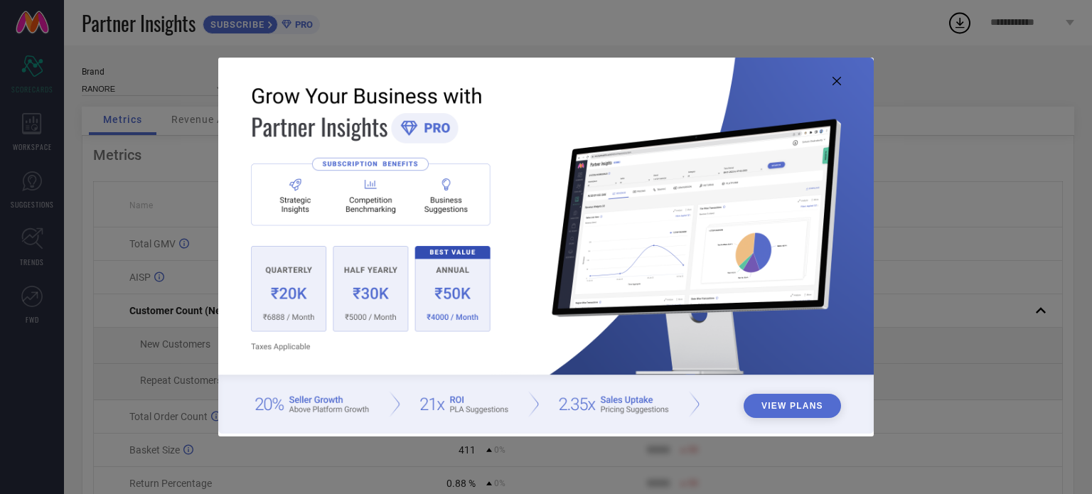
click at [835, 79] on icon at bounding box center [836, 81] width 9 height 9
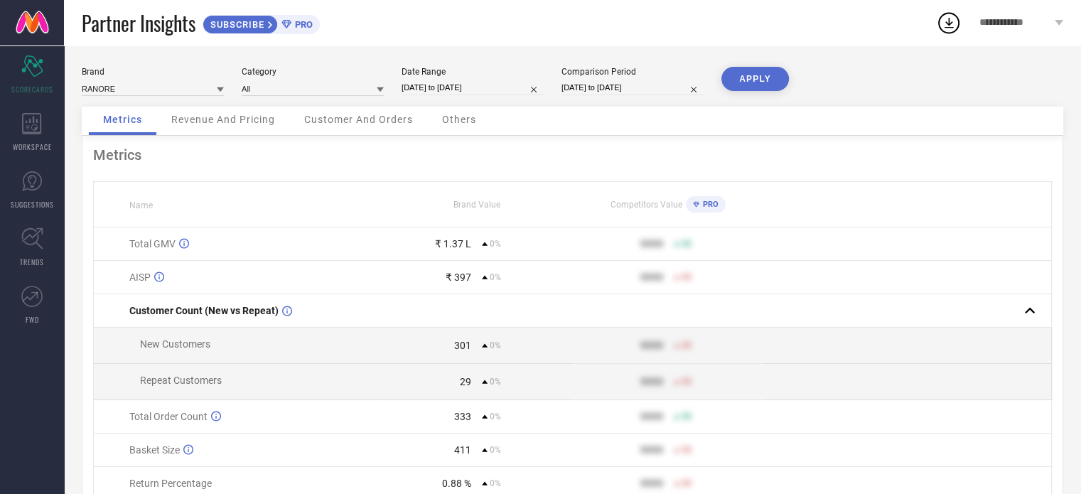
select select "8"
select select "2025"
select select "9"
select select "2025"
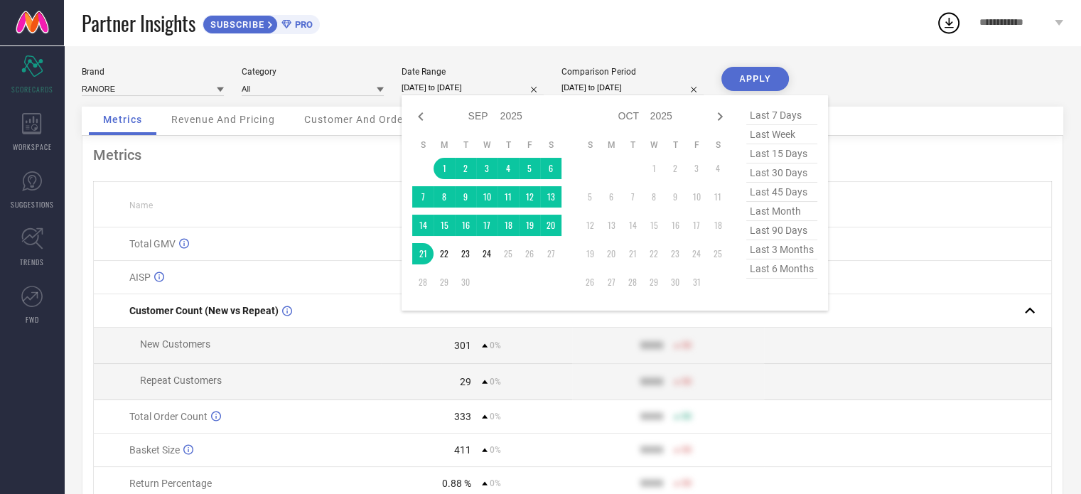
click at [424, 87] on input "01-09-2025 to 21-09-2025" at bounding box center [473, 87] width 142 height 15
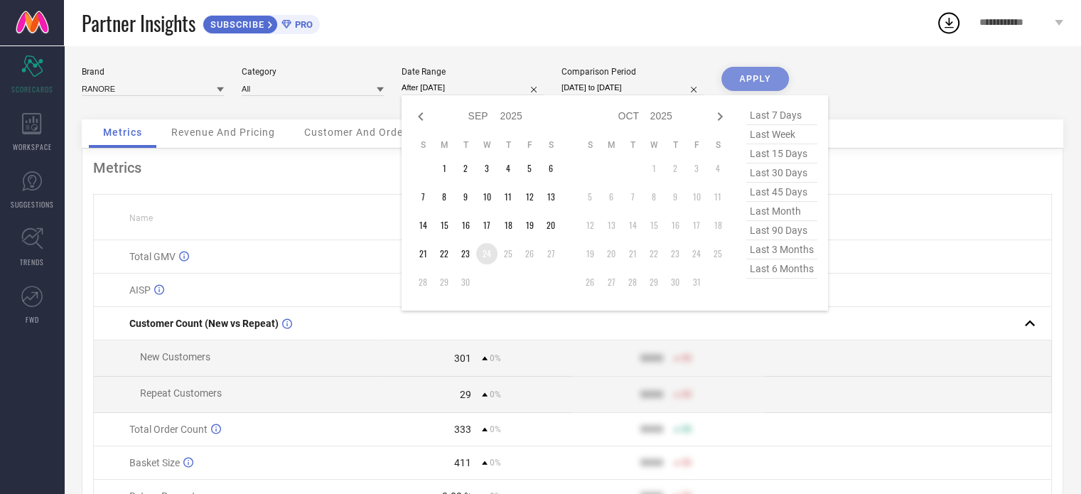
click at [489, 253] on td "24" at bounding box center [486, 253] width 21 height 21
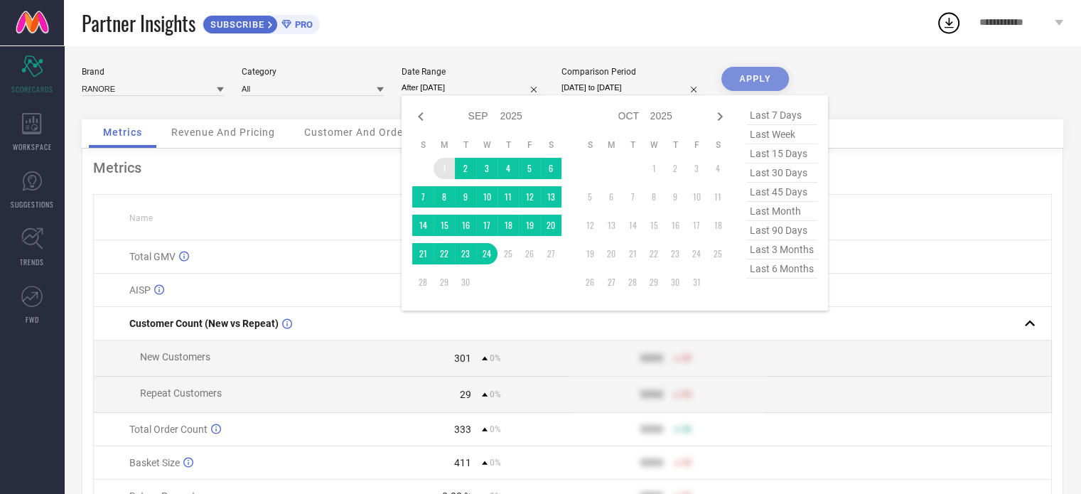
type input "01-09-2025 to 24-09-2025"
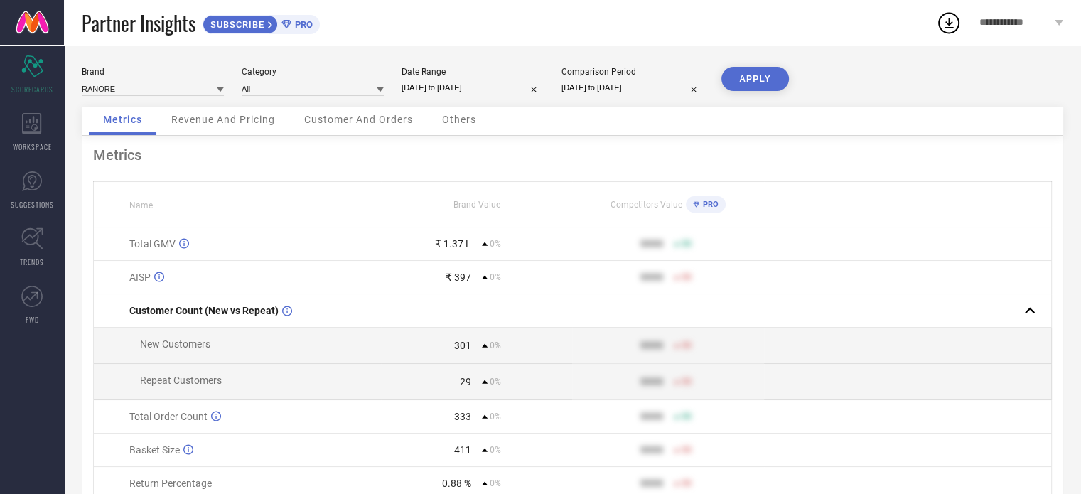
select select "8"
select select "2025"
select select "9"
select select "2025"
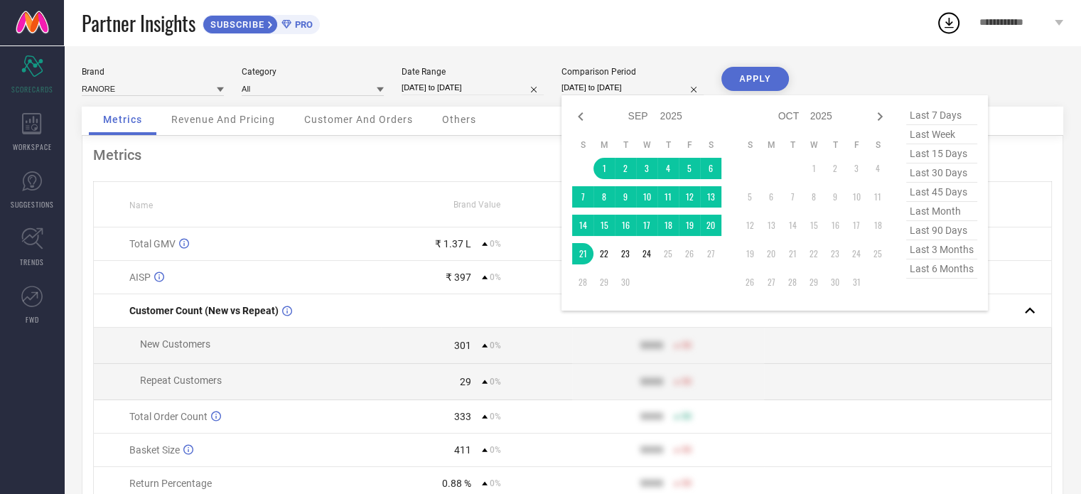
click at [567, 90] on input "01-09-2025 to 21-09-2025" at bounding box center [633, 87] width 142 height 15
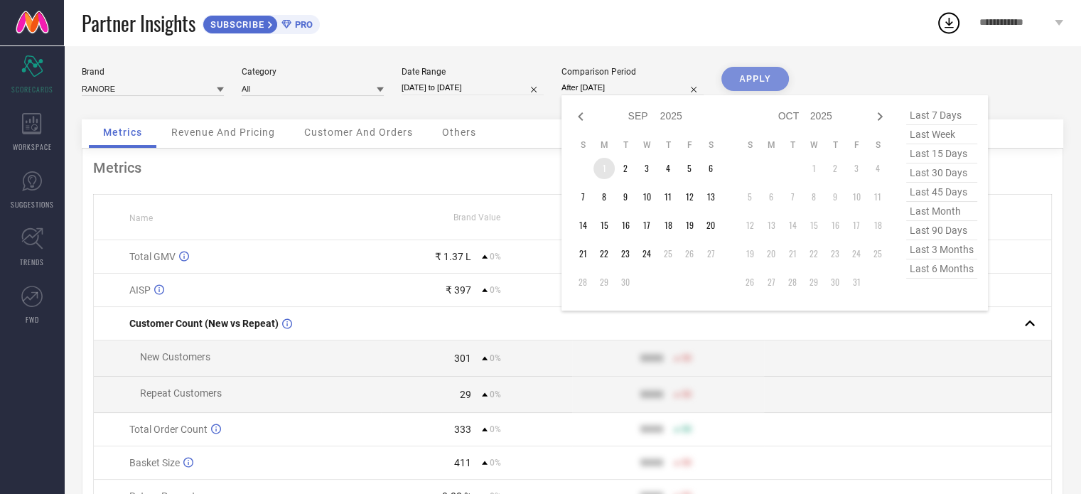
click at [597, 167] on td "1" at bounding box center [604, 168] width 21 height 21
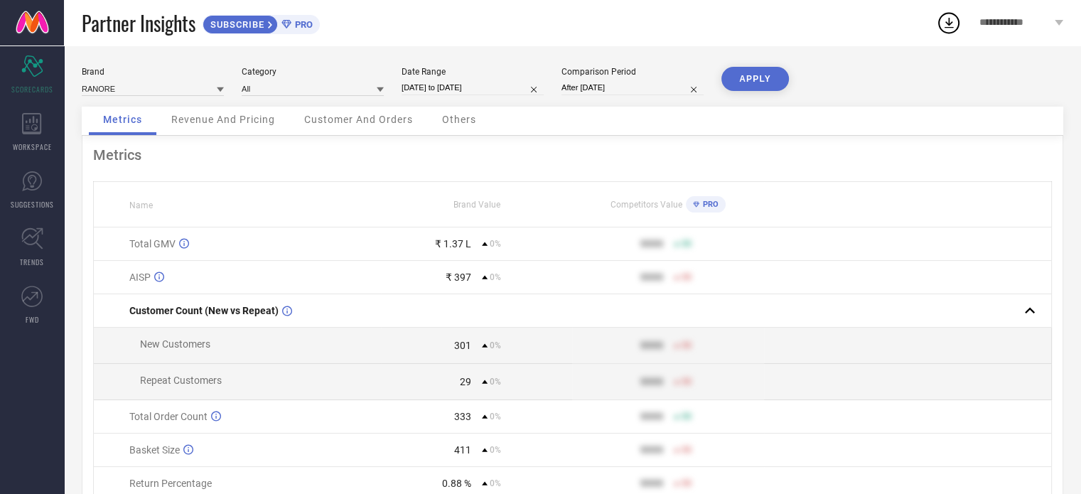
type input "01-09-2025 to 24-09-2025"
click at [741, 85] on button "APPLY" at bounding box center [756, 79] width 68 height 24
